Goal: Task Accomplishment & Management: Manage account settings

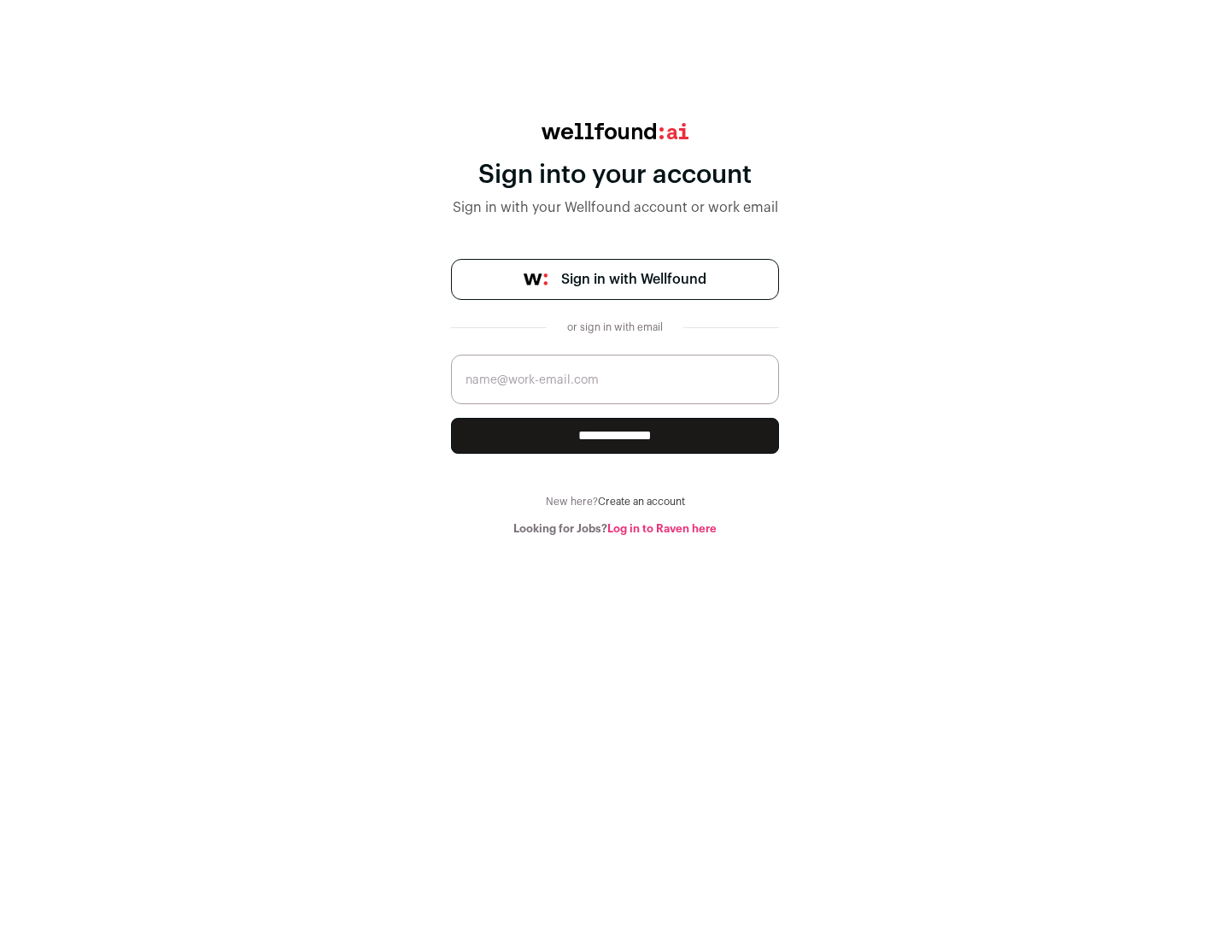
click at [633, 279] on span "Sign in with Wellfound" at bounding box center [633, 279] width 145 height 21
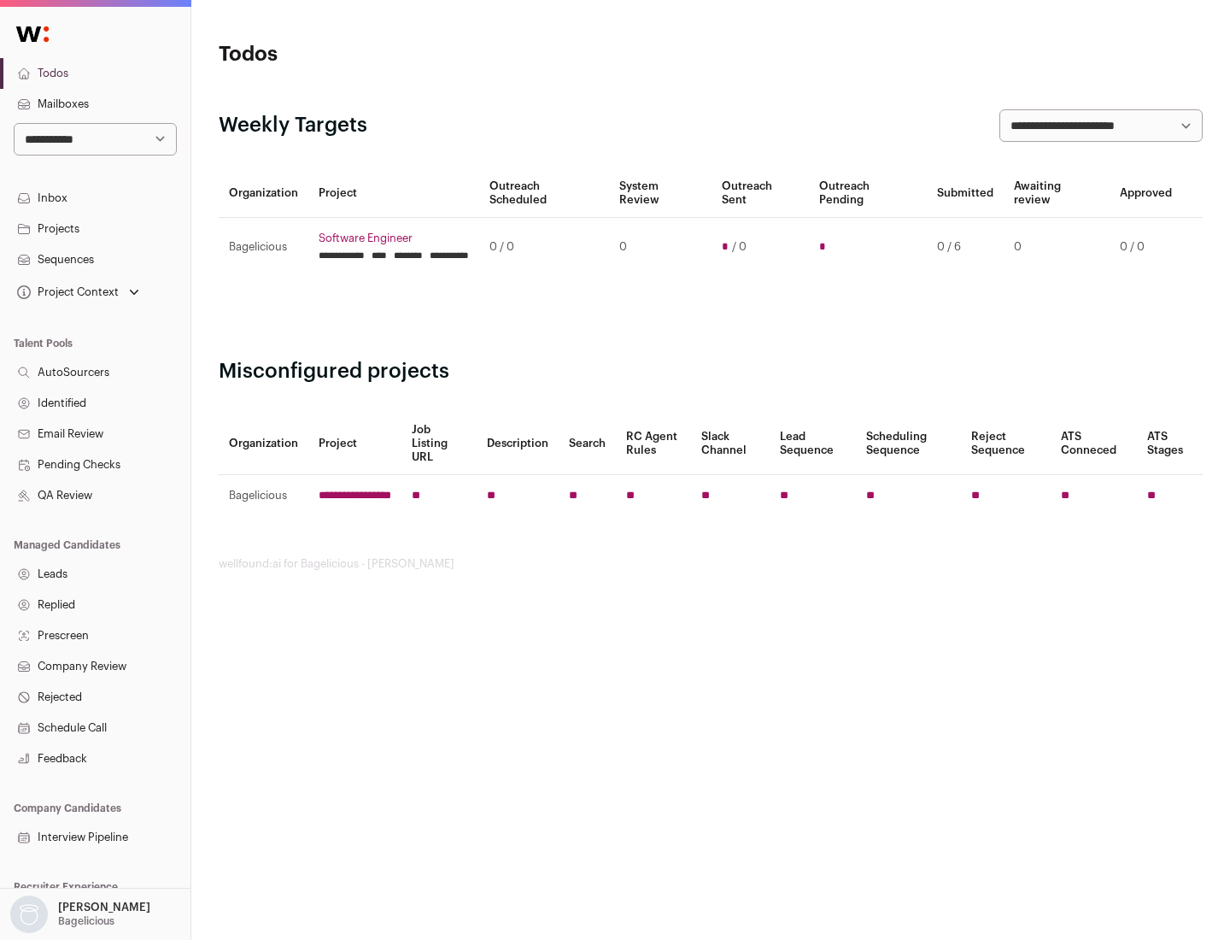
click at [95, 228] on link "Projects" at bounding box center [95, 229] width 191 height 31
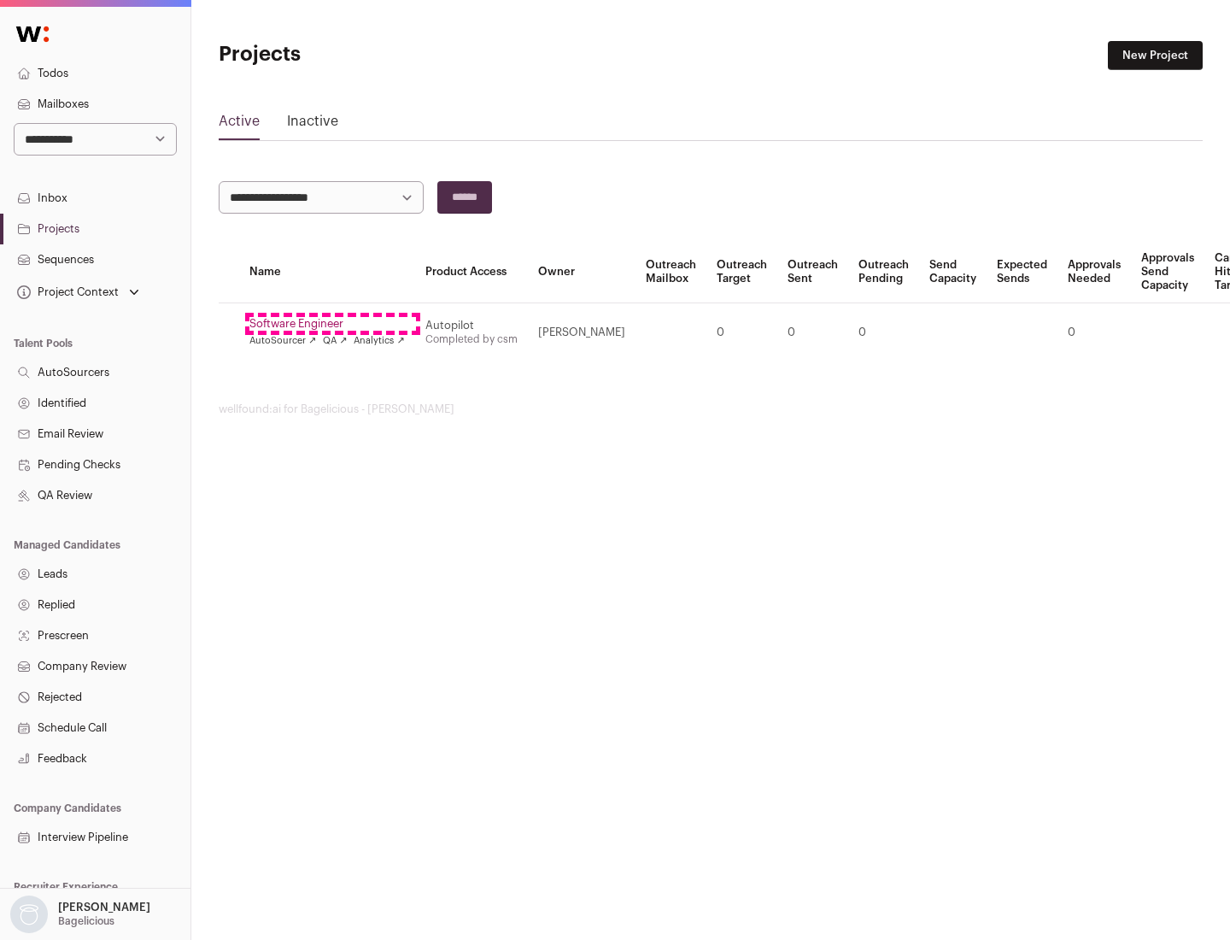
click at [332, 324] on link "Software Engineer" at bounding box center [327, 324] width 156 height 14
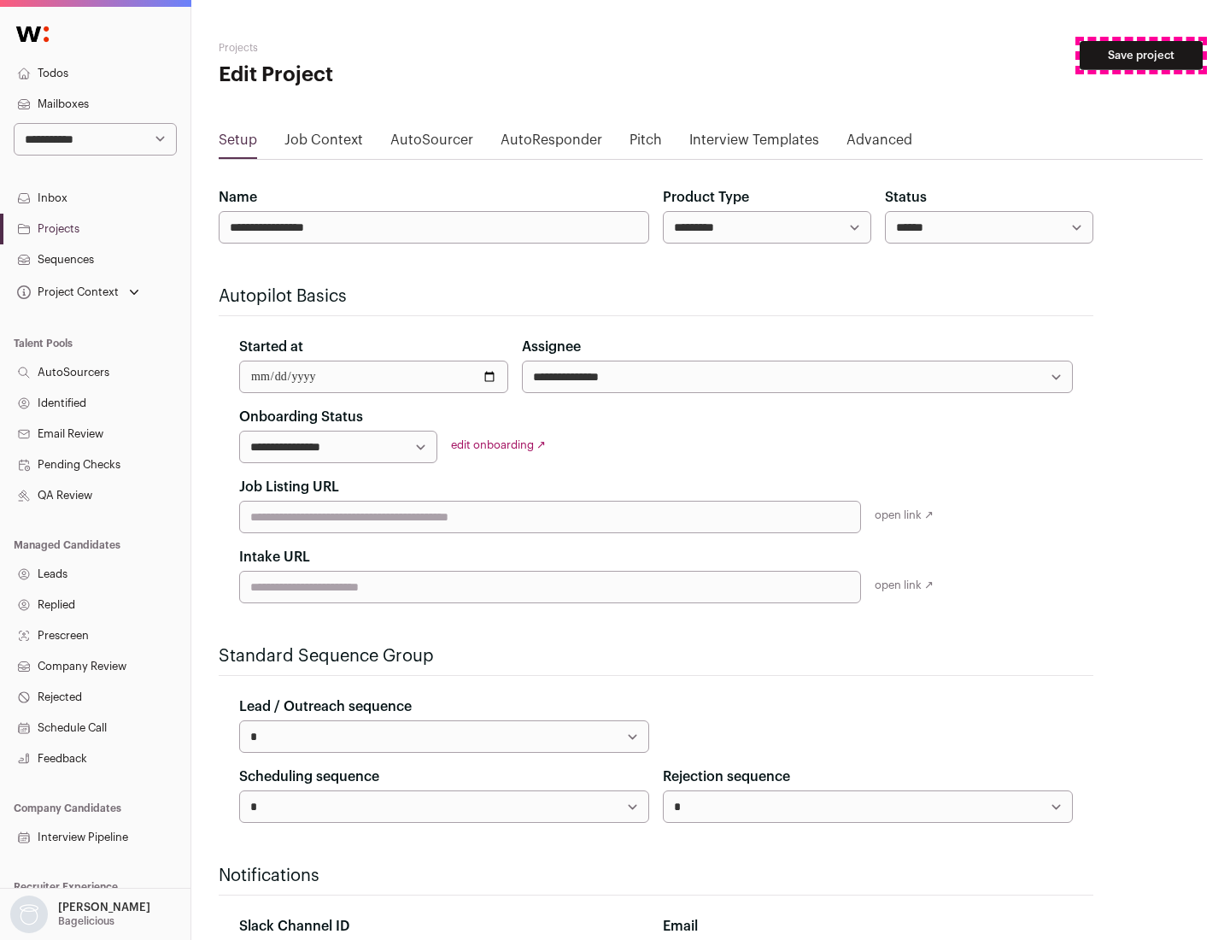
click at [1141, 56] on button "Save project" at bounding box center [1141, 55] width 123 height 29
